Goal: Find specific page/section: Find specific page/section

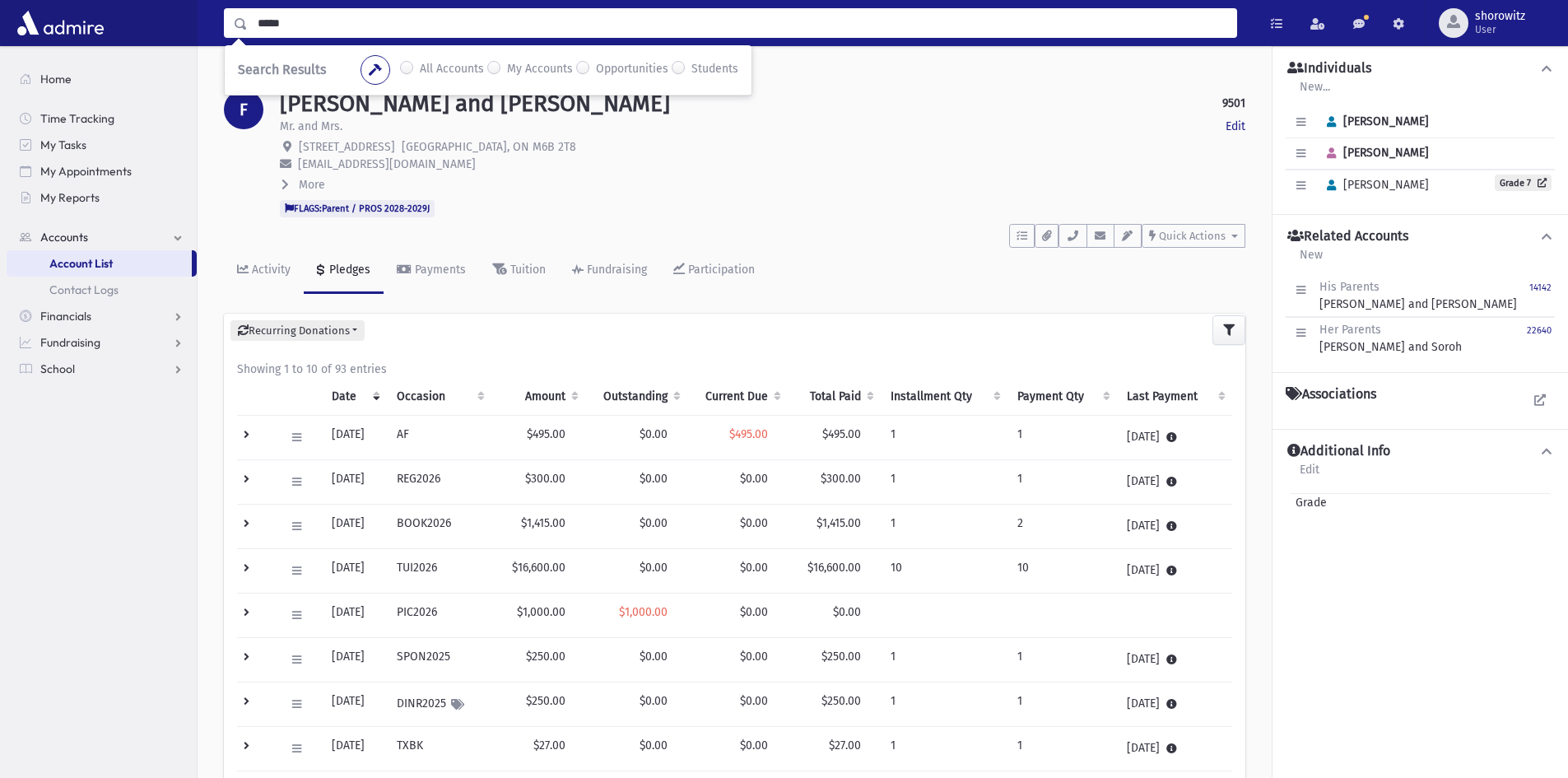
type input "*****"
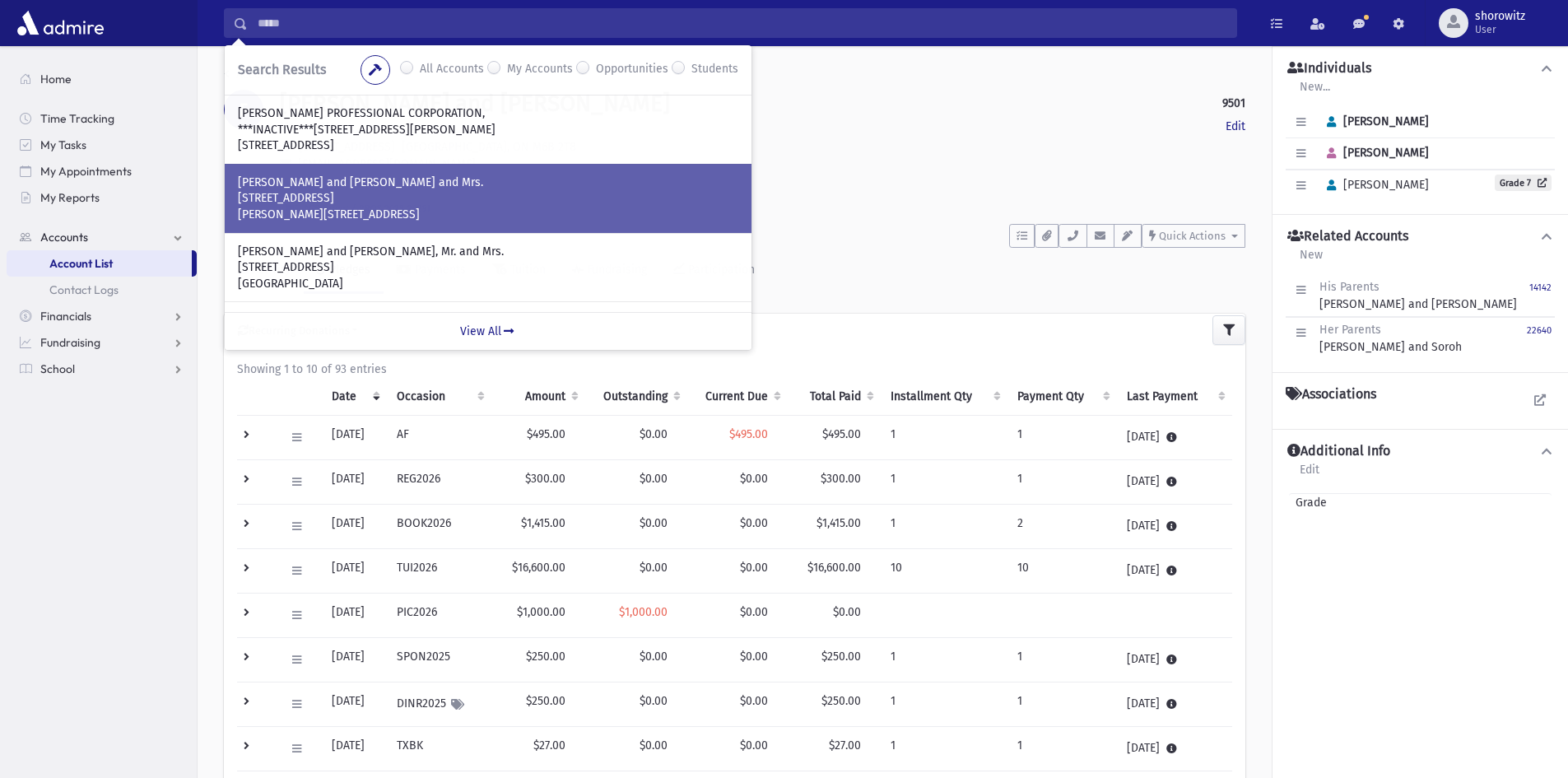
click at [378, 197] on p "[STREET_ADDRESS]" at bounding box center [488, 198] width 501 height 16
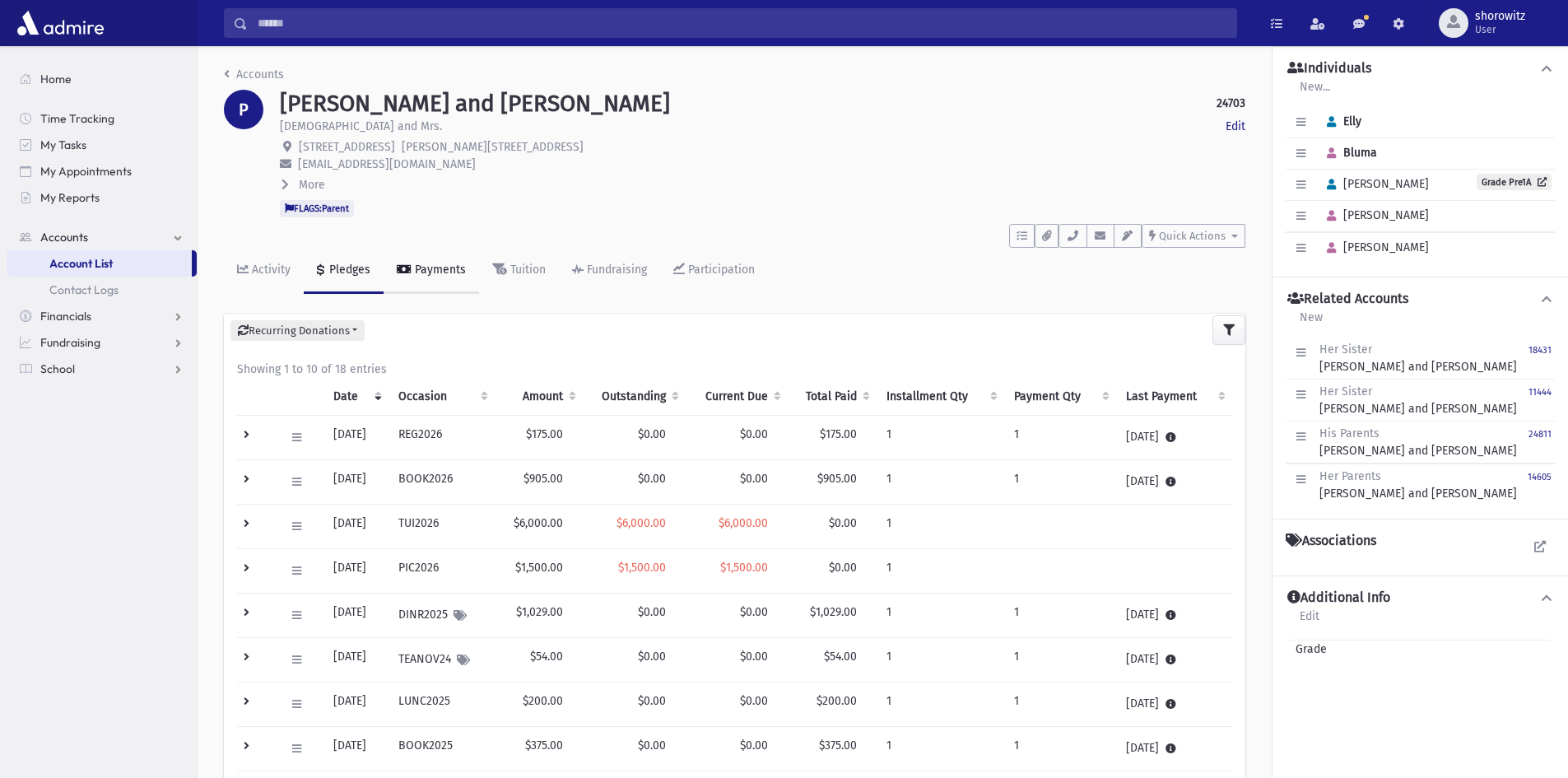
click at [431, 277] on link "Payments" at bounding box center [431, 271] width 95 height 46
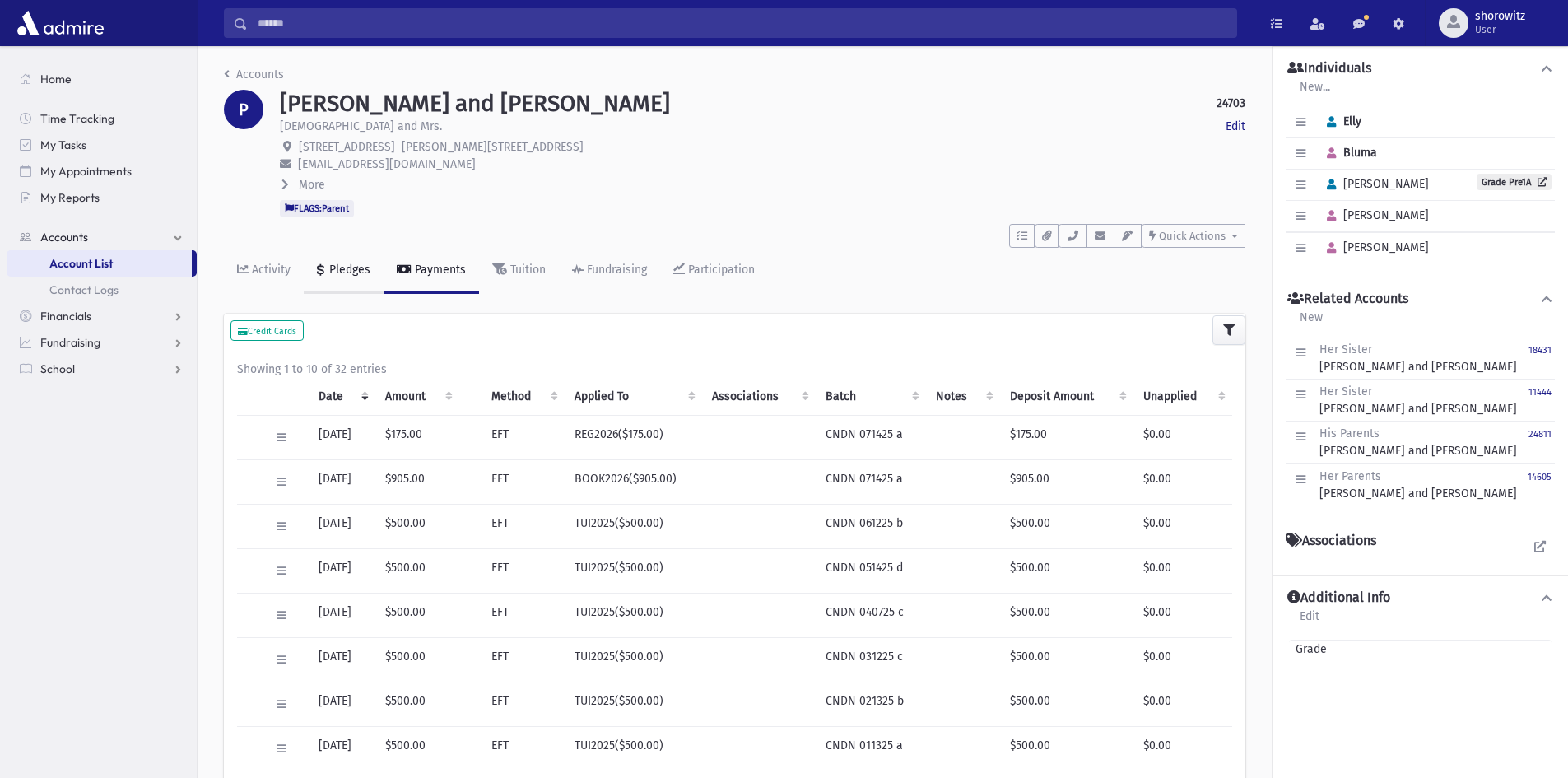
click at [344, 269] on div "Pledges" at bounding box center [348, 269] width 44 height 14
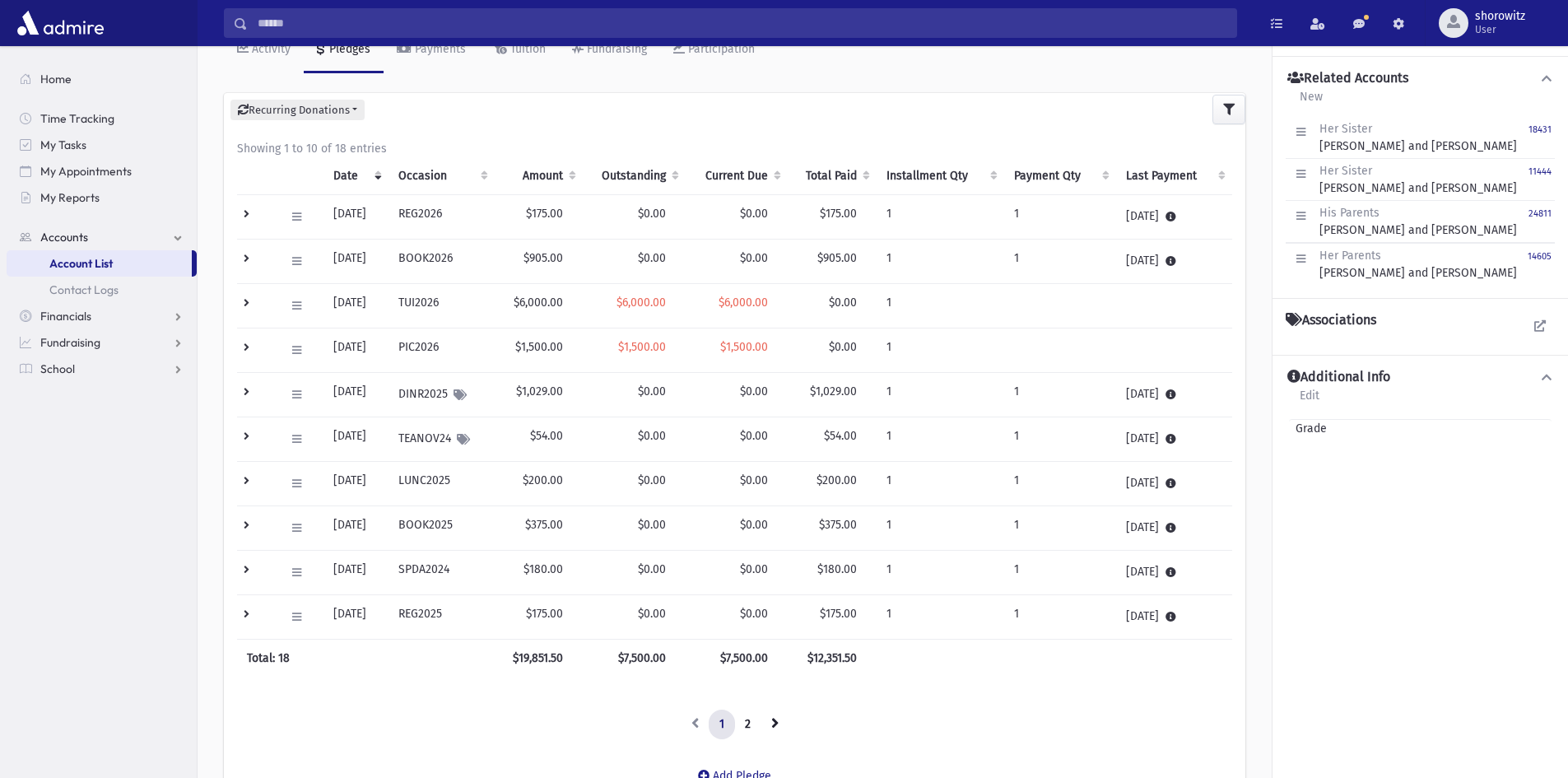
scroll to position [247, 0]
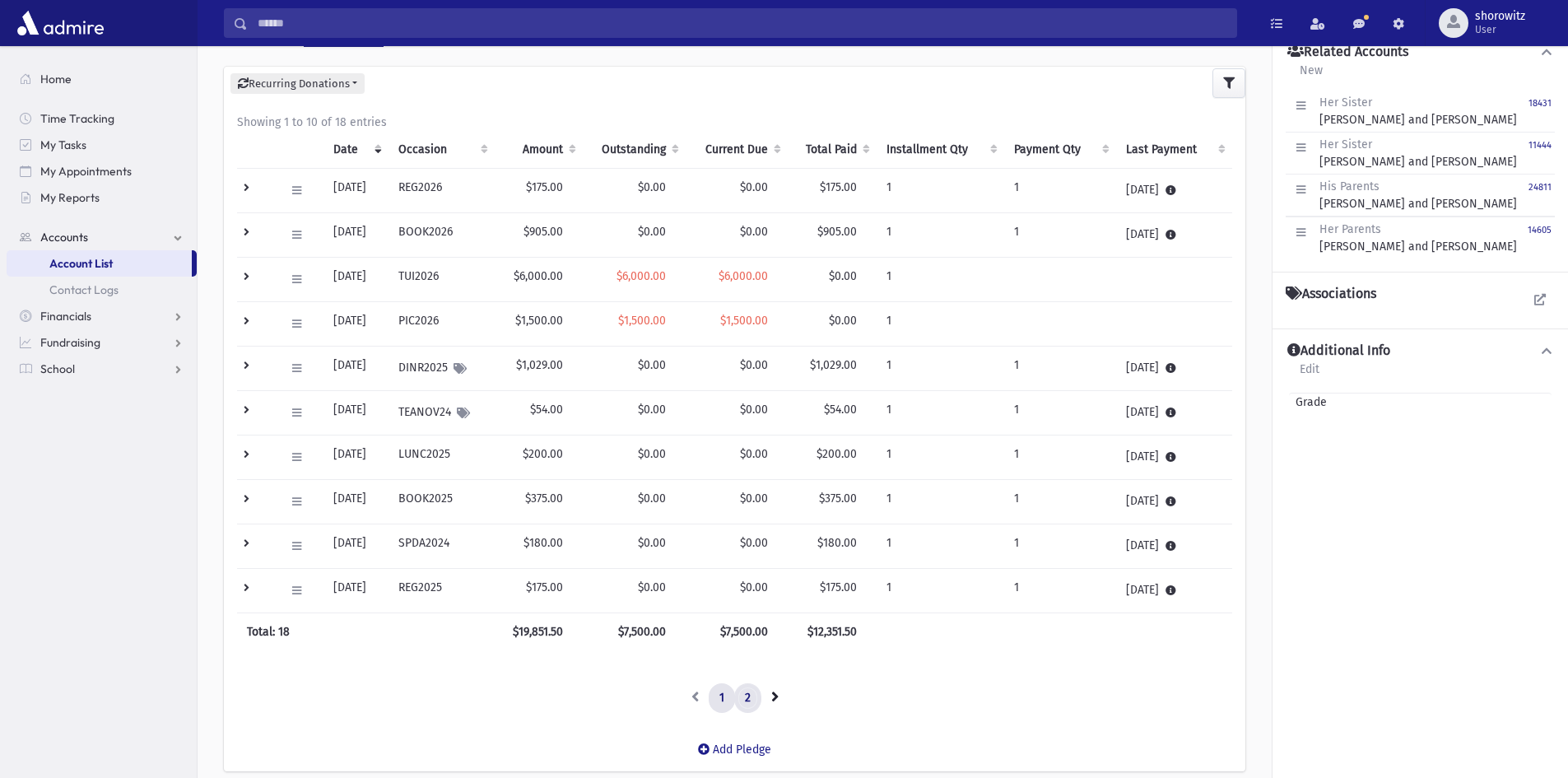
click at [748, 698] on link "2" at bounding box center [748, 698] width 27 height 30
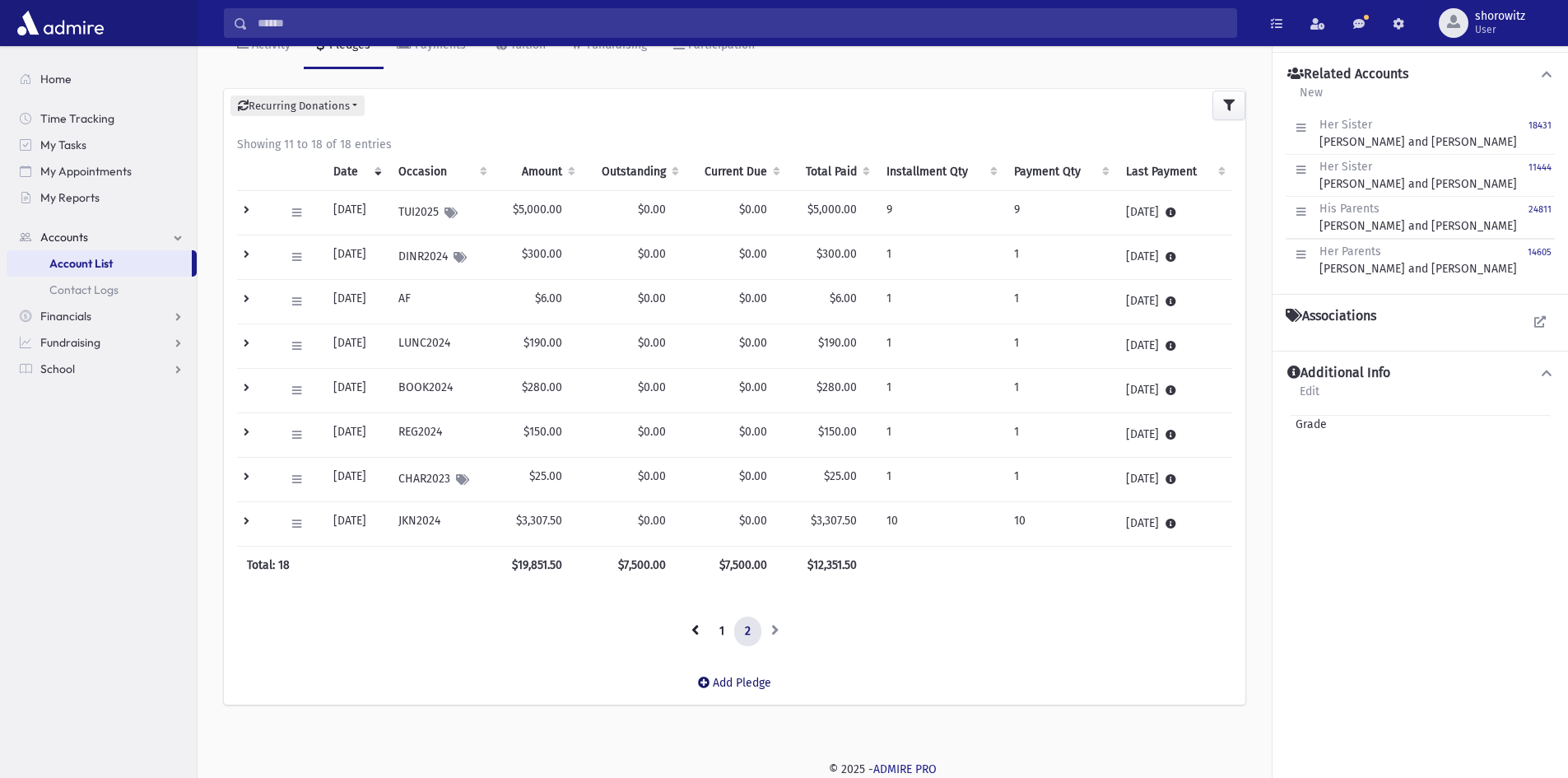
scroll to position [225, 0]
click at [724, 632] on link "1" at bounding box center [722, 631] width 26 height 30
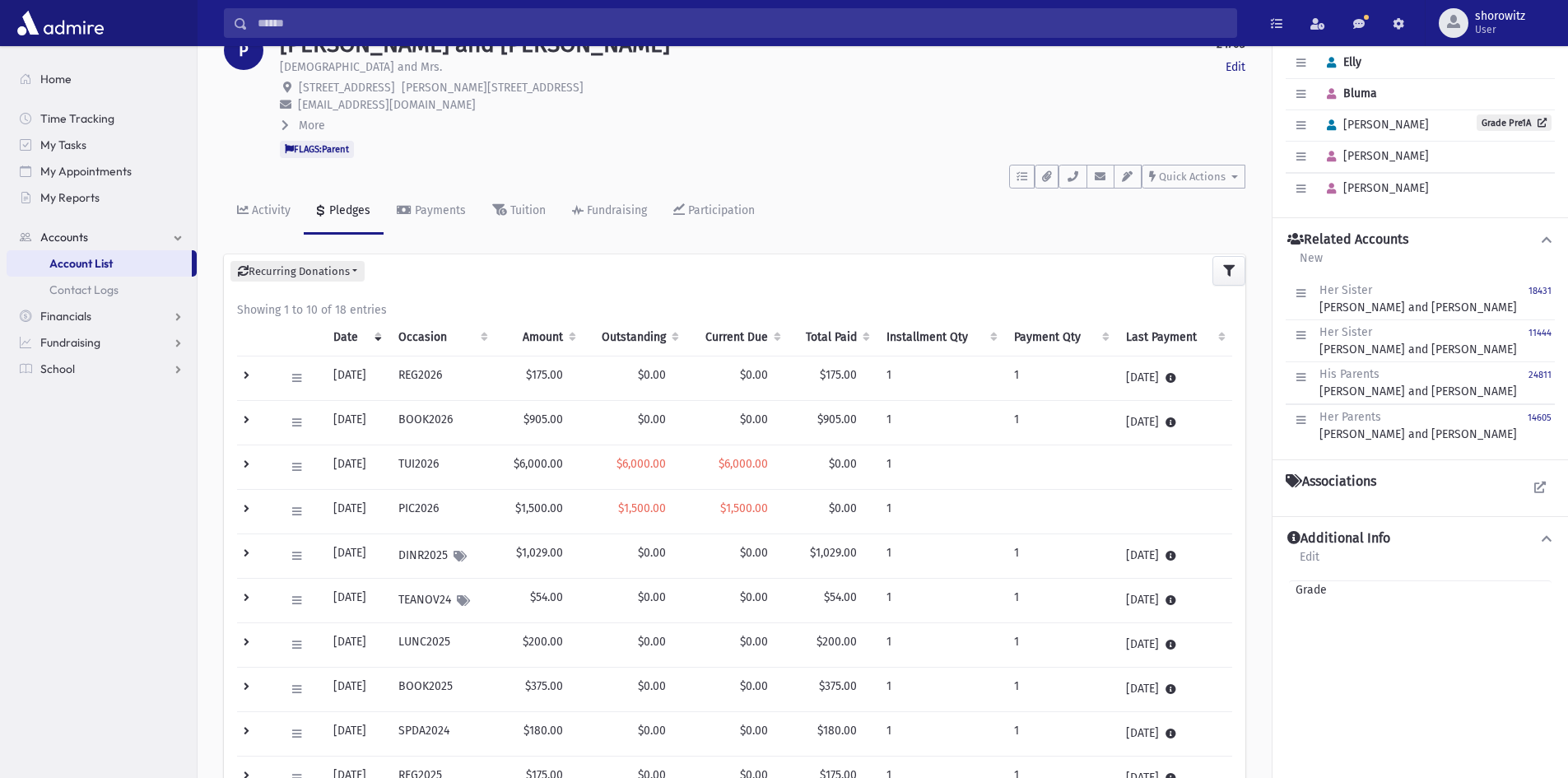
scroll to position [0, 0]
